Goal: Task Accomplishment & Management: Complete application form

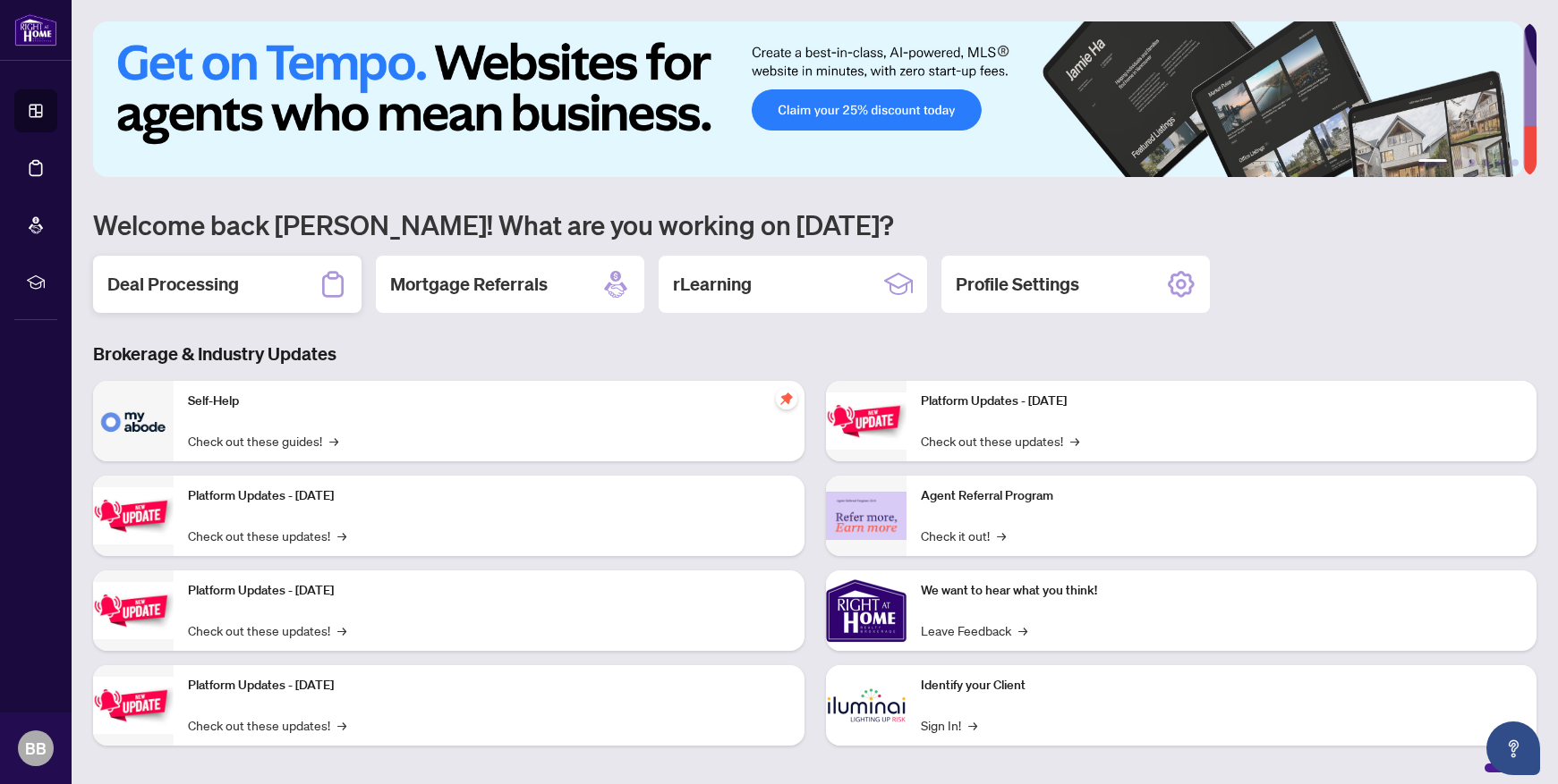
click at [119, 275] on h2 "Deal Processing" at bounding box center [173, 284] width 132 height 25
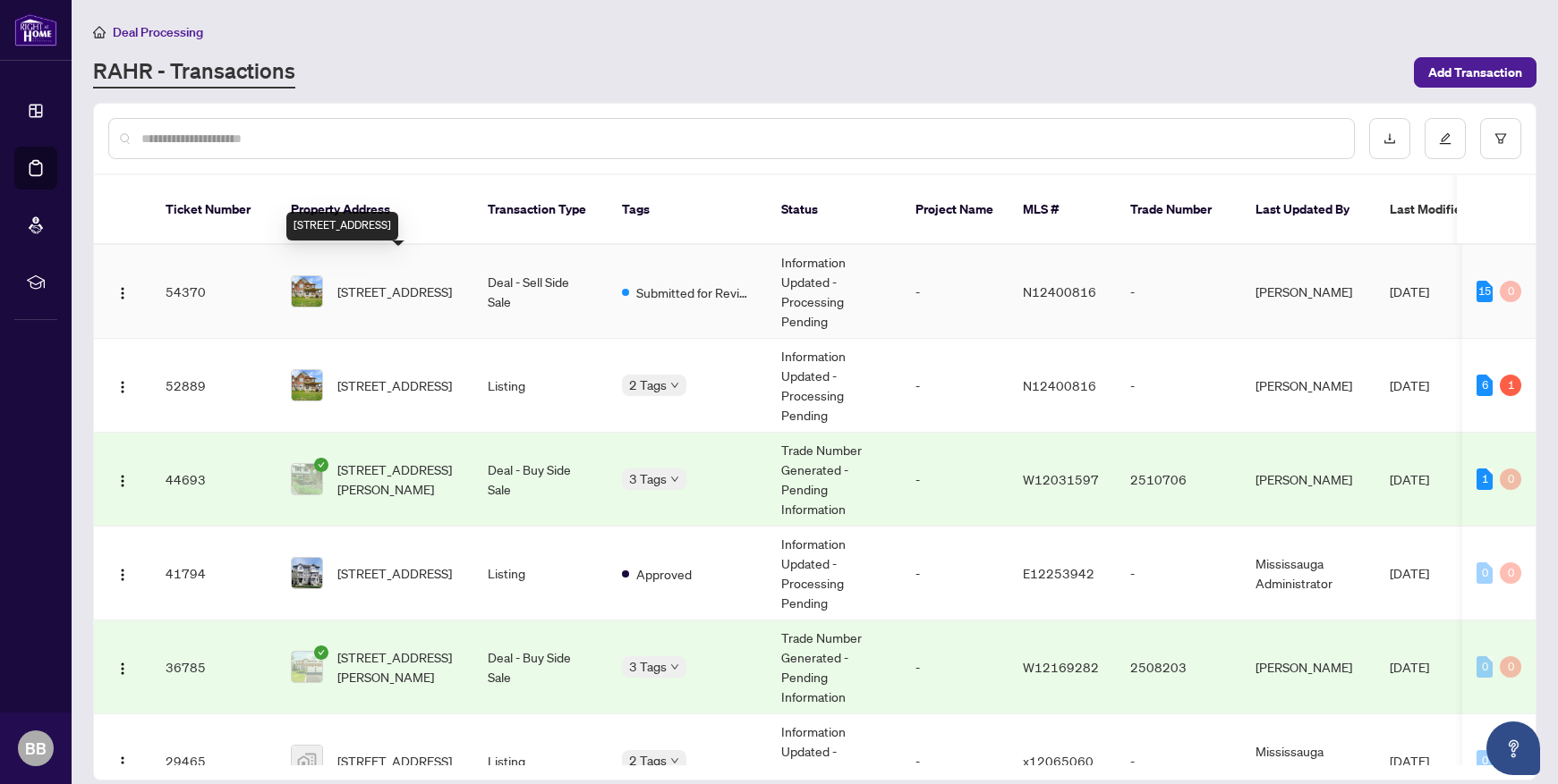
click at [380, 282] on span "[STREET_ADDRESS]" at bounding box center [394, 291] width 115 height 20
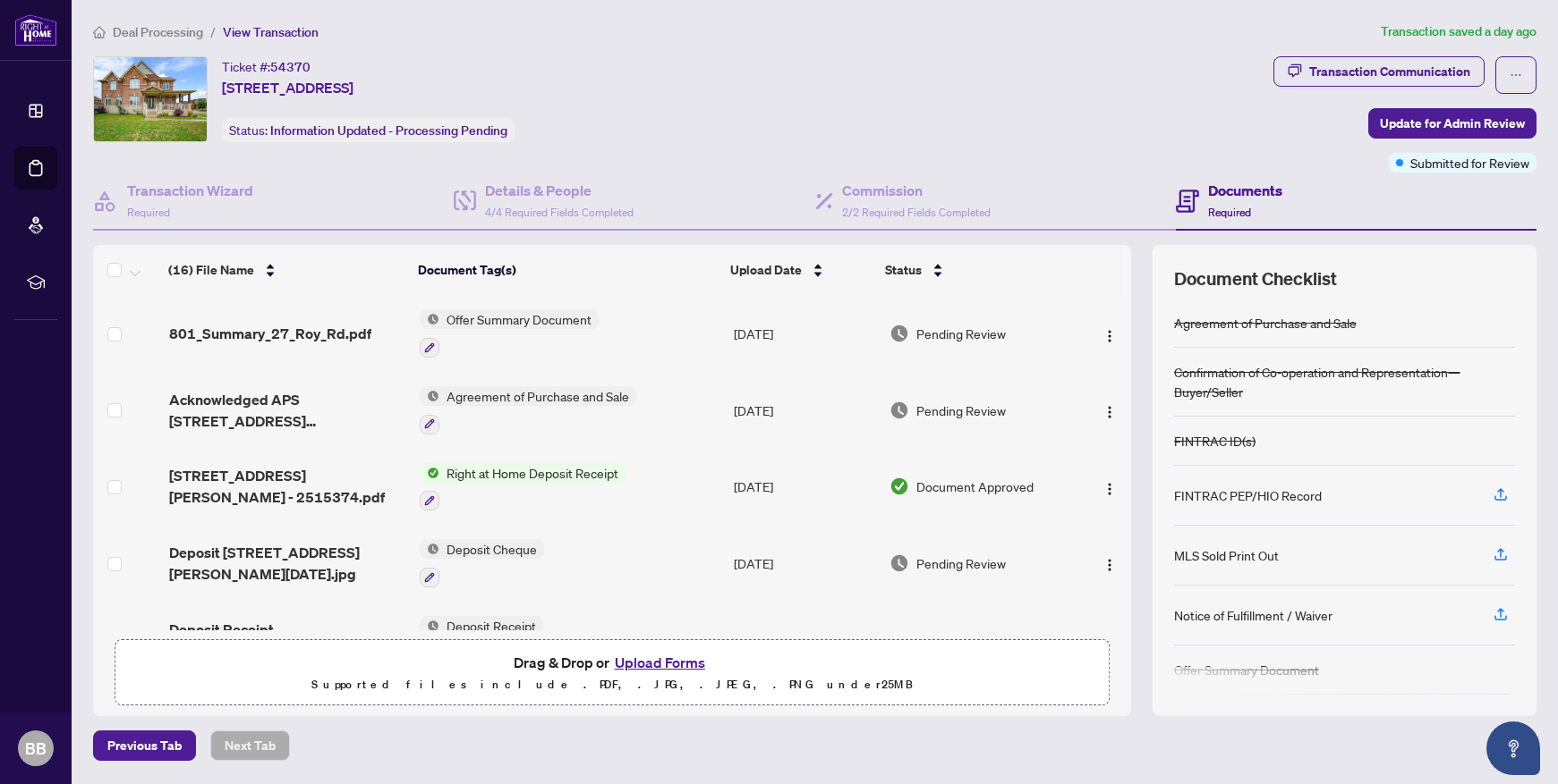
click at [647, 662] on button "Upload Forms" at bounding box center [660, 663] width 101 height 24
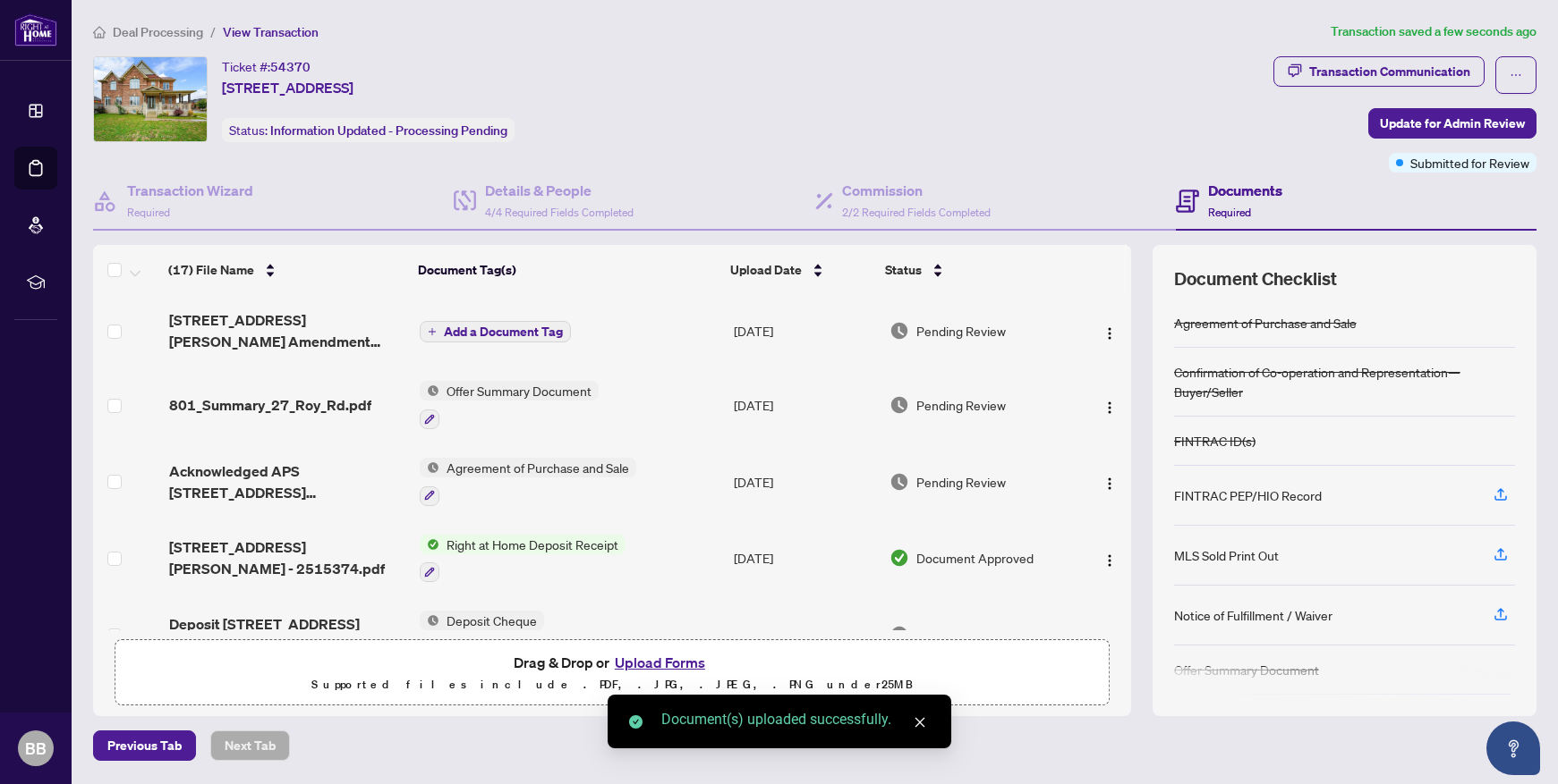
click at [521, 330] on span "Add a Document Tag" at bounding box center [503, 331] width 119 height 12
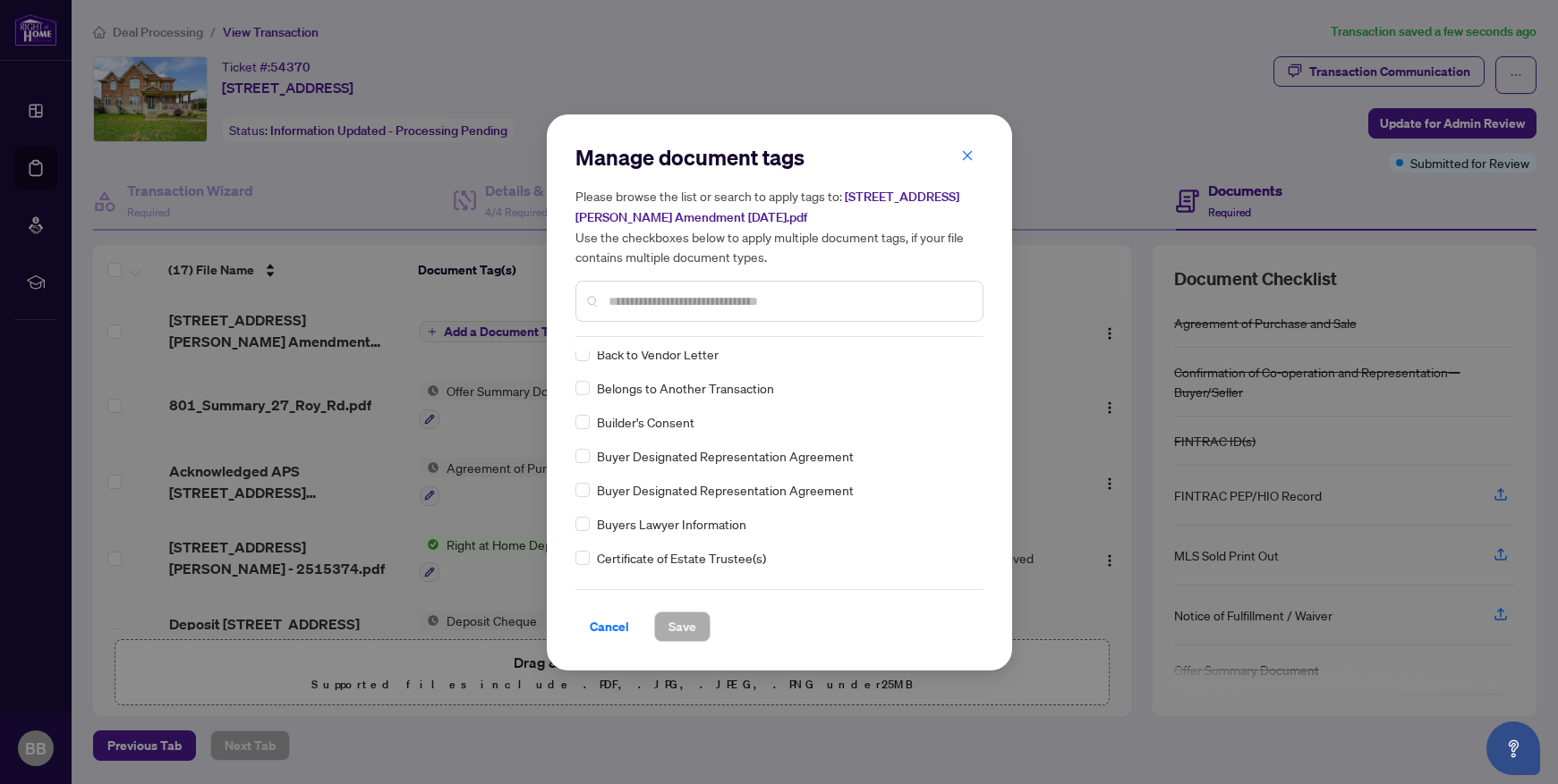
scroll to position [714, 0]
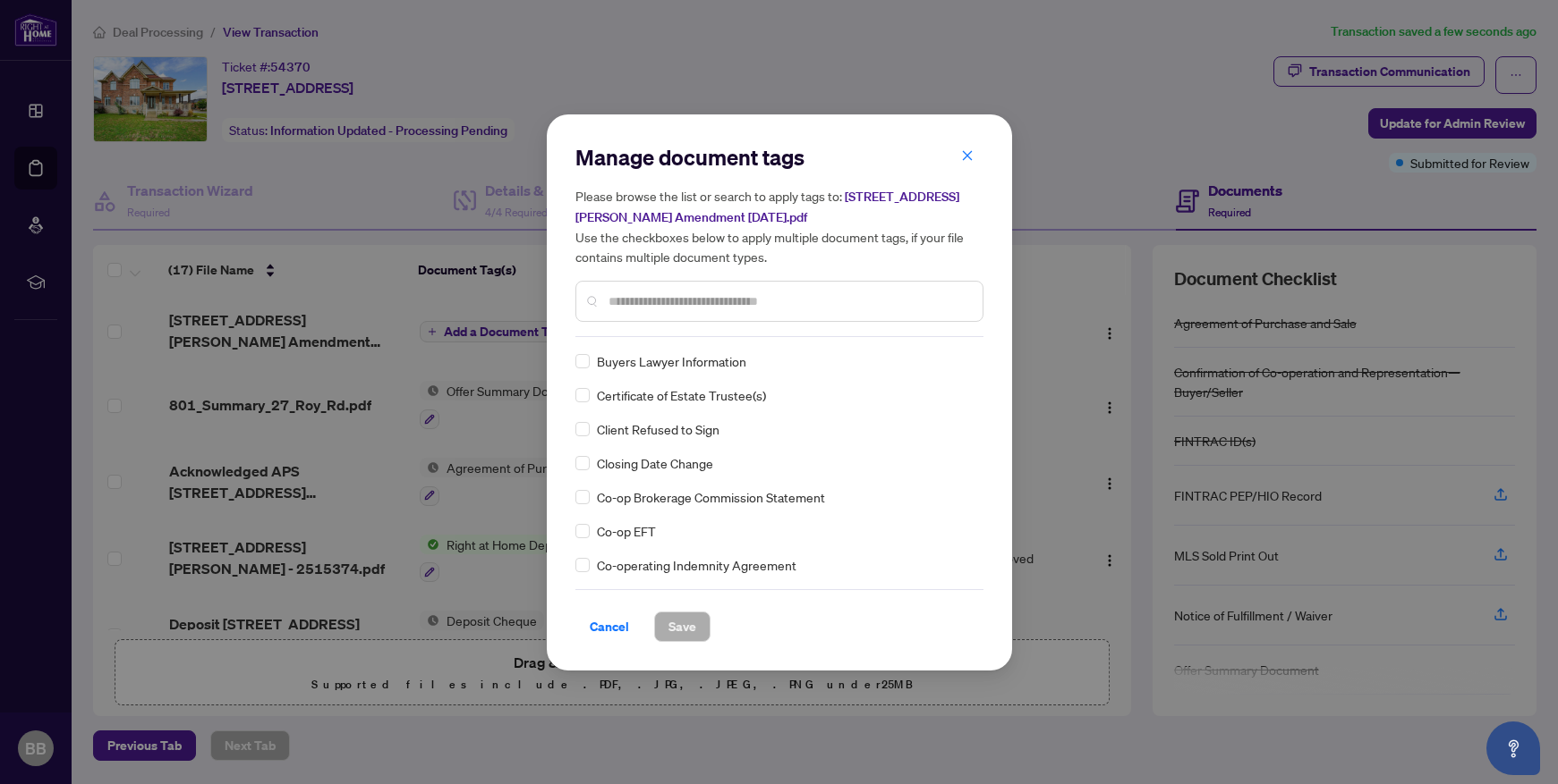
click at [642, 299] on input "text" at bounding box center [788, 301] width 359 height 20
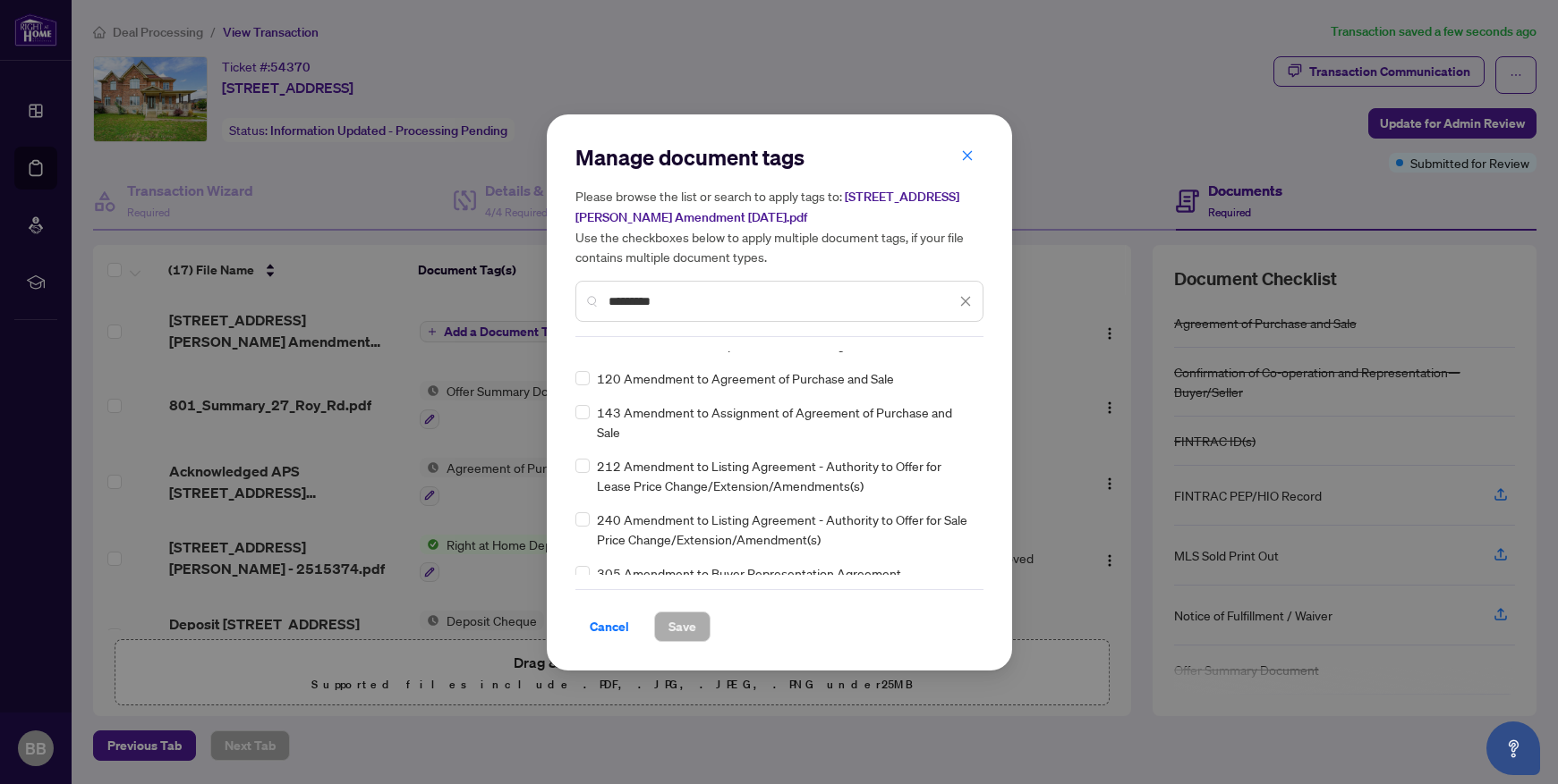
scroll to position [0, 0]
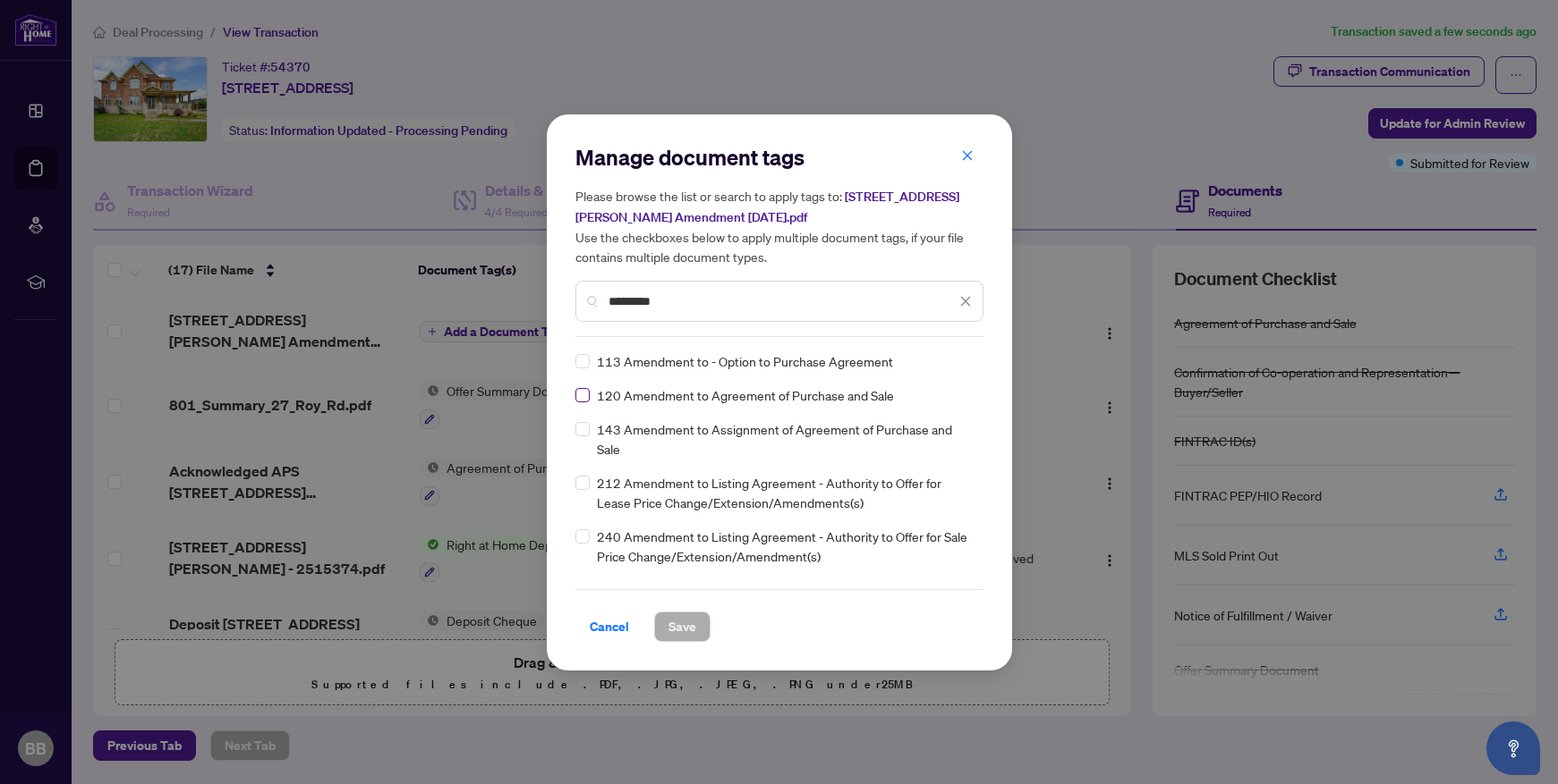
type input "*********"
click at [586, 395] on span at bounding box center [582, 394] width 14 height 14
click at [694, 621] on span "Save" at bounding box center [682, 627] width 27 height 28
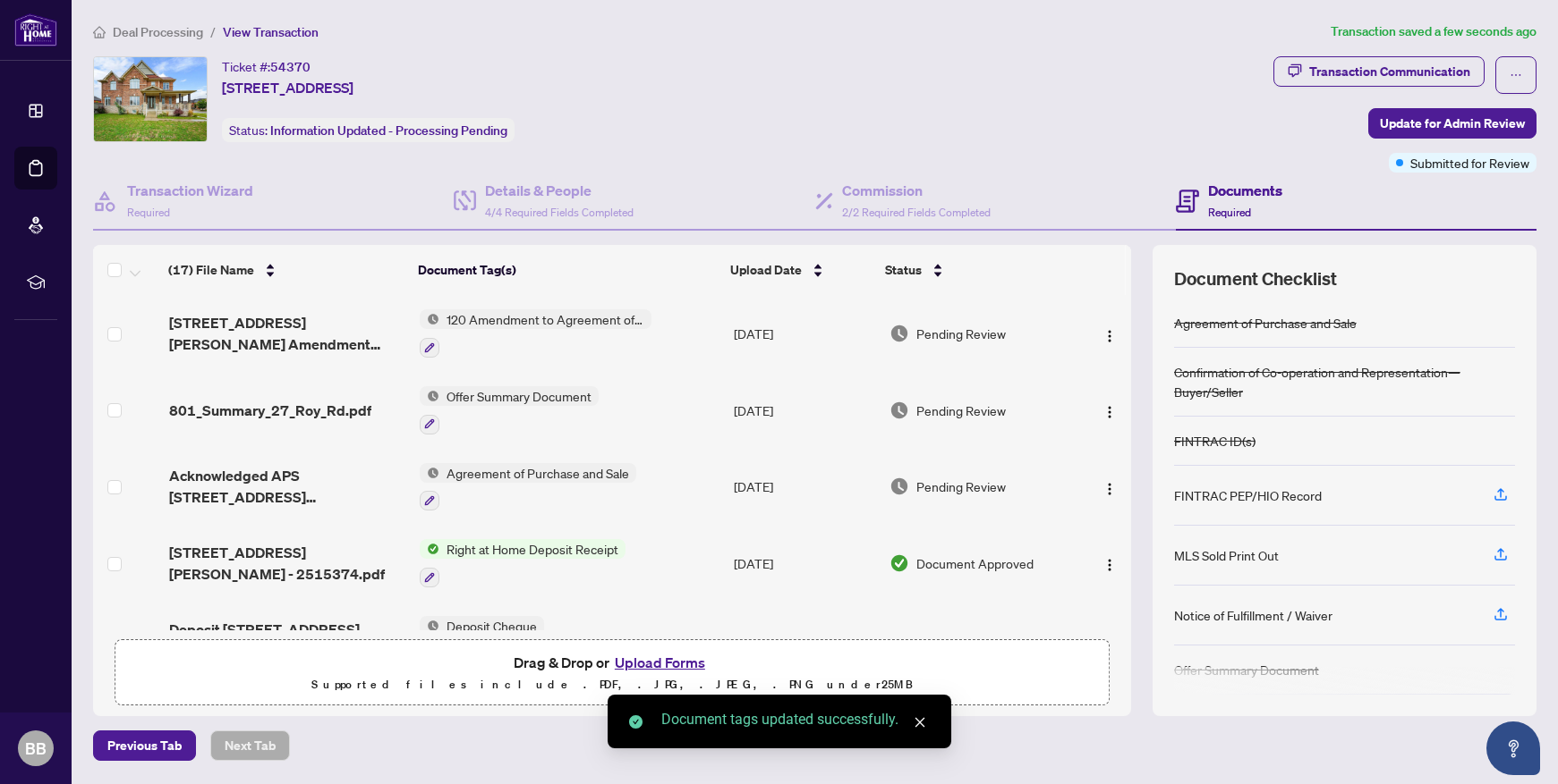
click at [490, 318] on span "120 Amendment to Agreement of Purchase and Sale" at bounding box center [545, 319] width 212 height 20
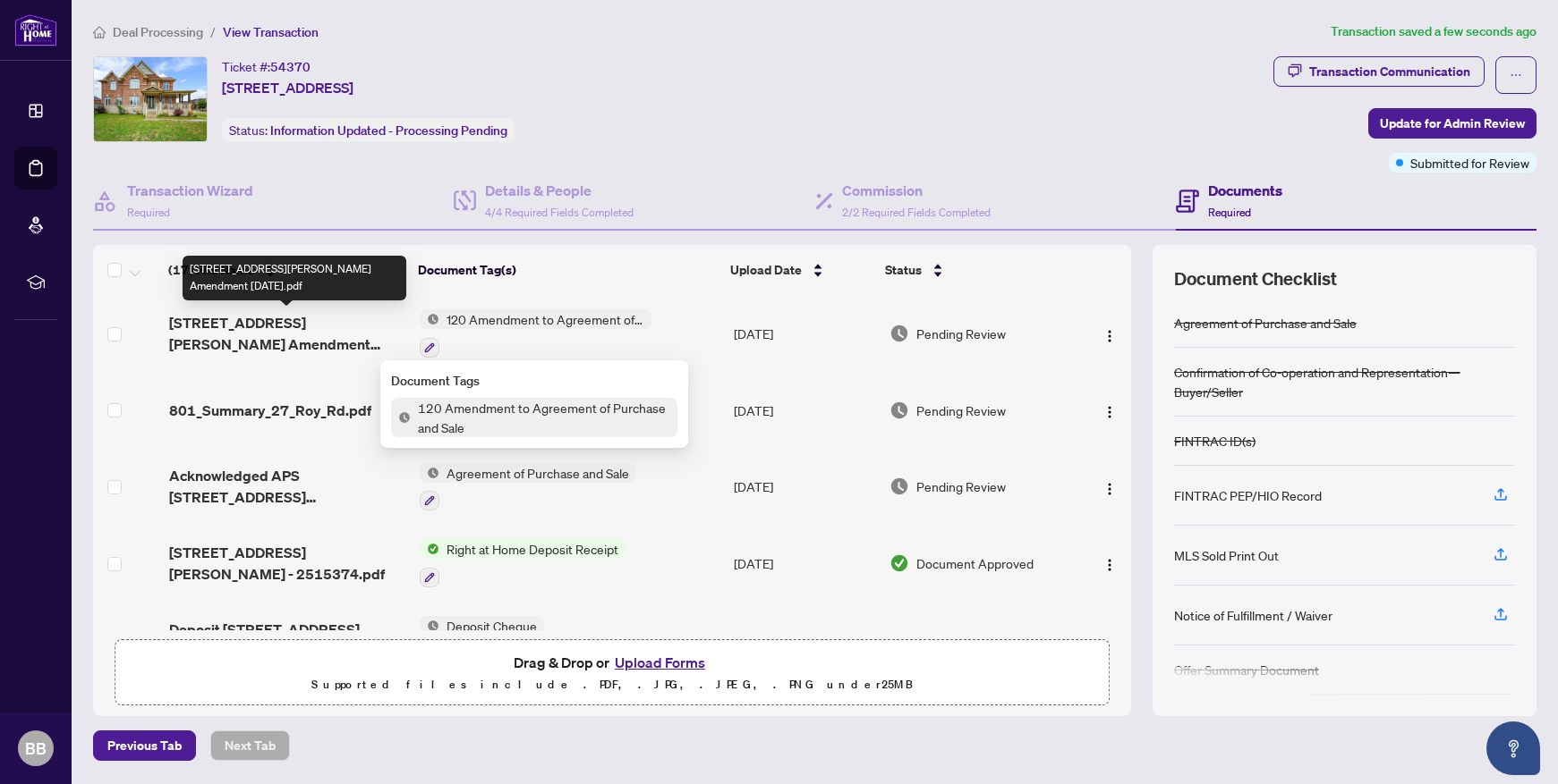
click at [308, 322] on span "[STREET_ADDRESS][PERSON_NAME] Amendment [DATE].pdf" at bounding box center [287, 333] width 237 height 43
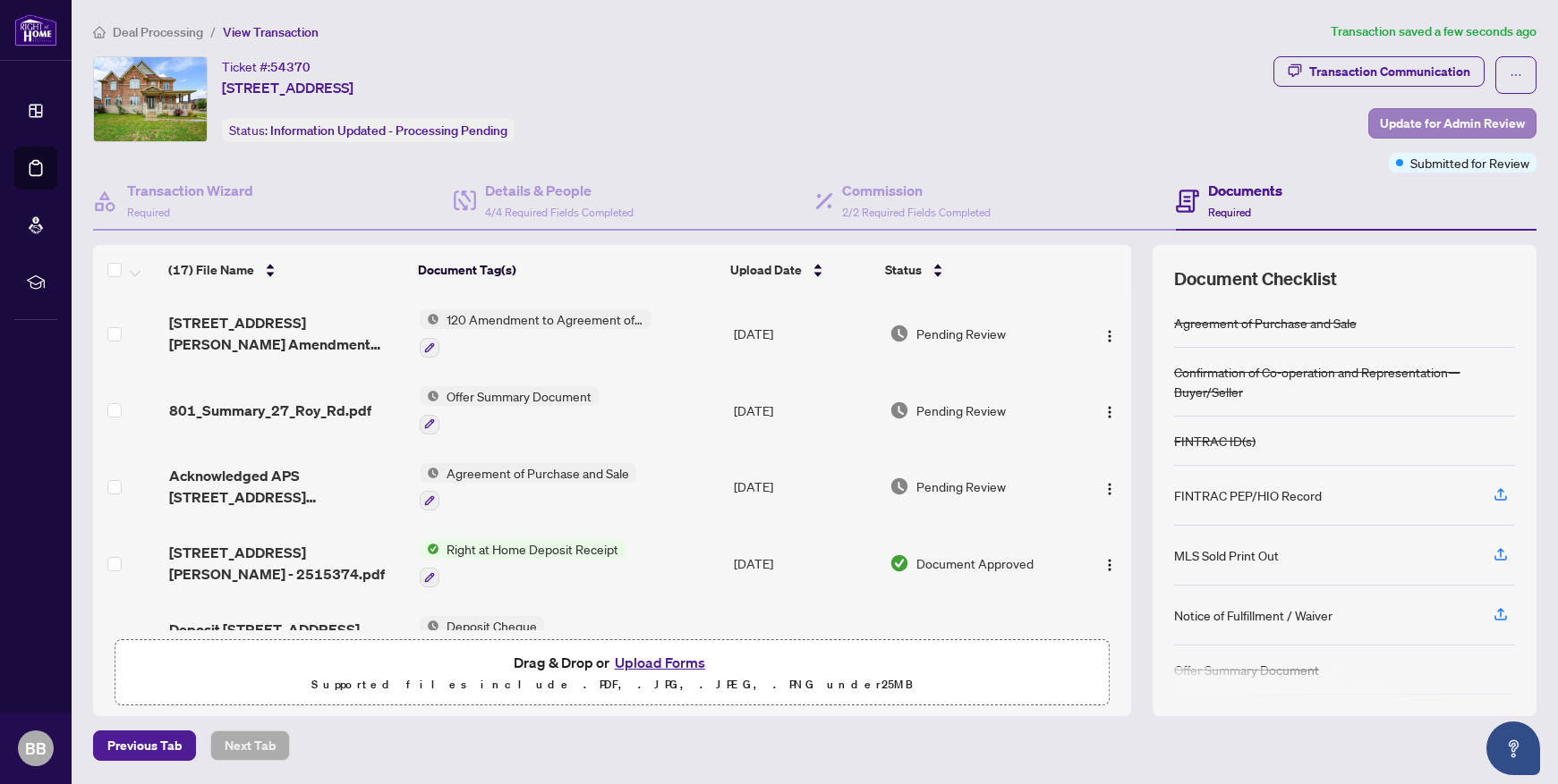
click at [1427, 120] on span "Update for Admin Review" at bounding box center [1452, 123] width 145 height 28
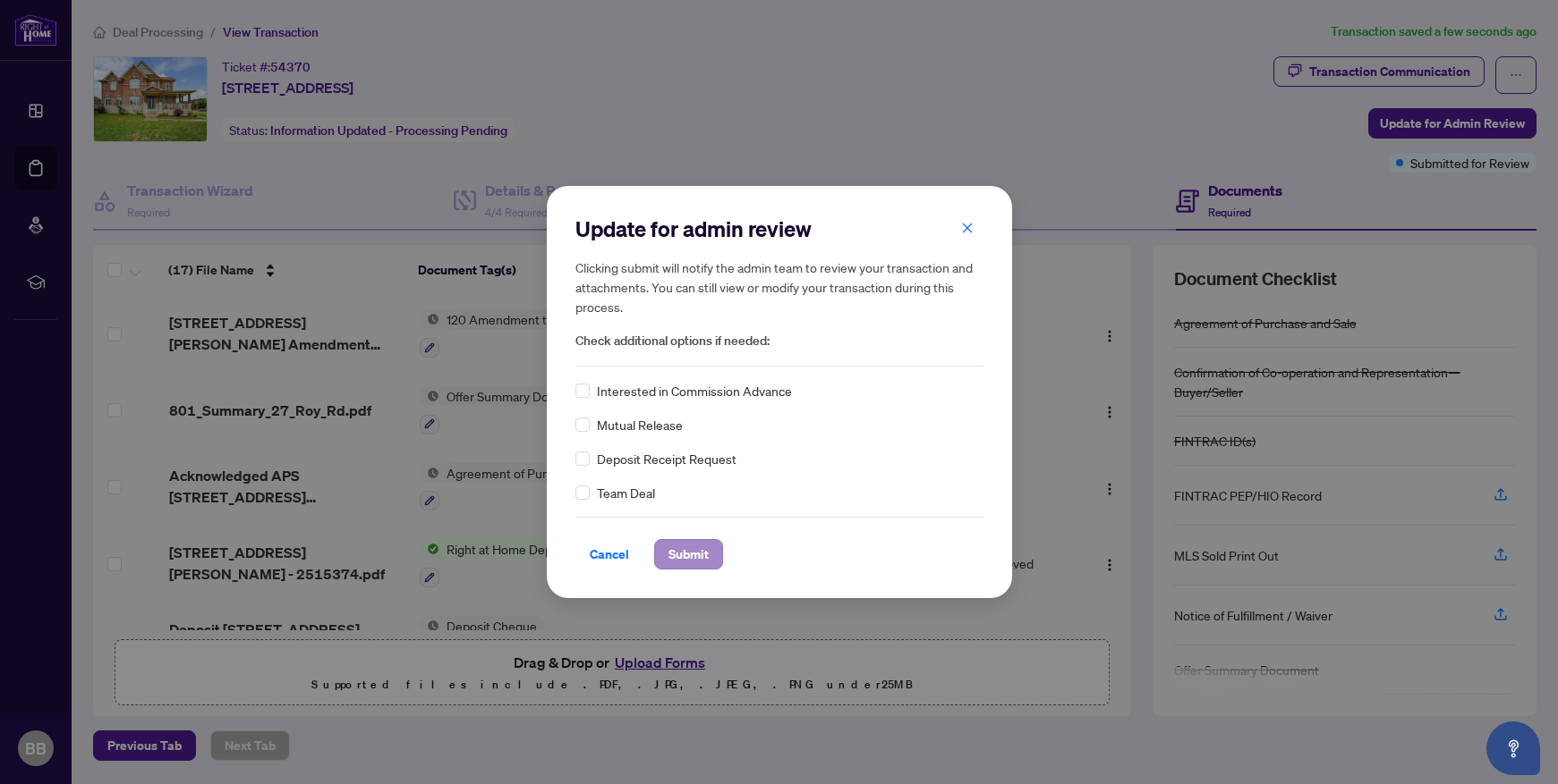
click at [692, 549] on span "Submit" at bounding box center [688, 555] width 40 height 28
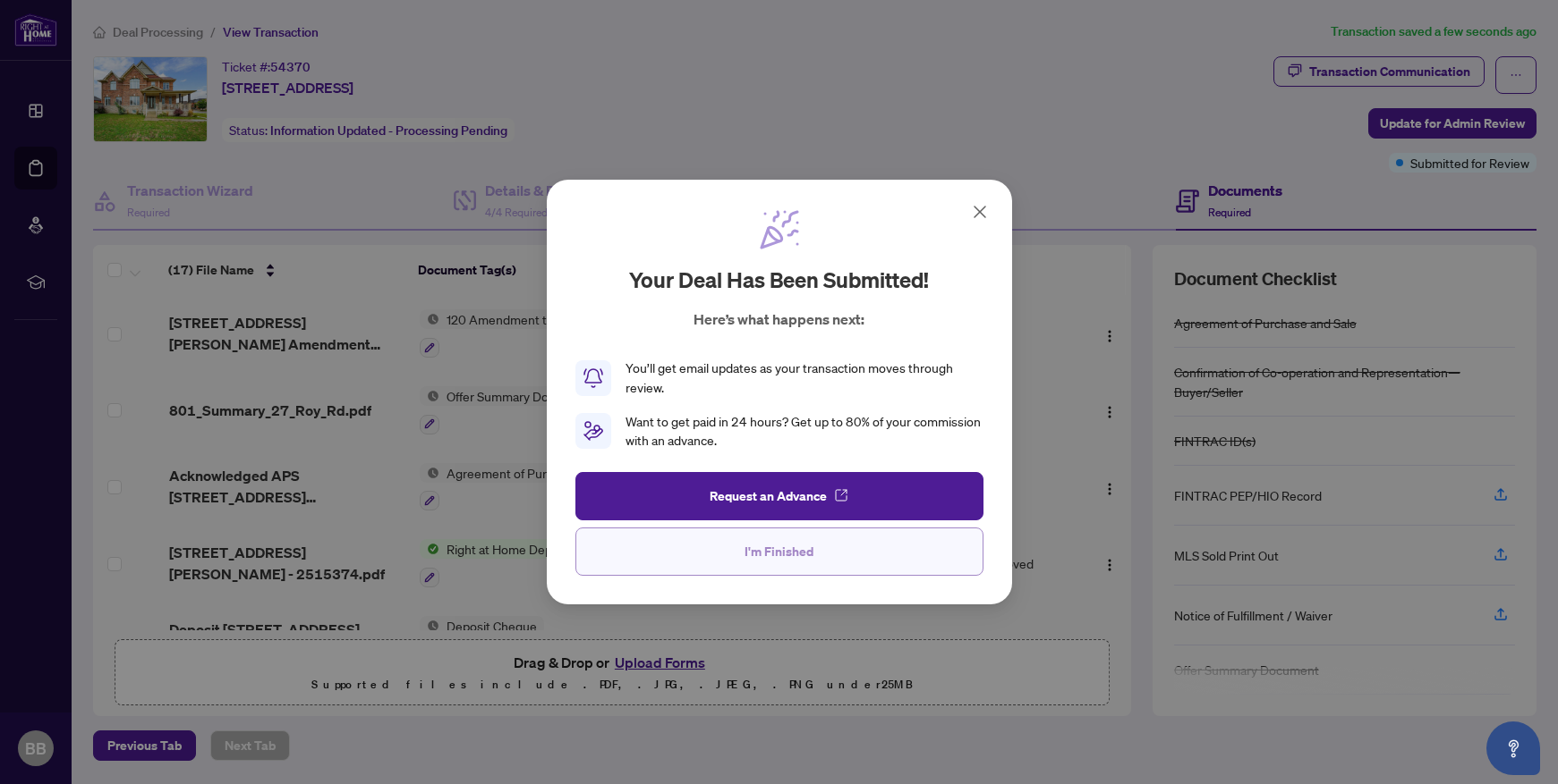
click at [766, 556] on span "I'm Finished" at bounding box center [779, 552] width 69 height 28
